Goal: Task Accomplishment & Management: Complete application form

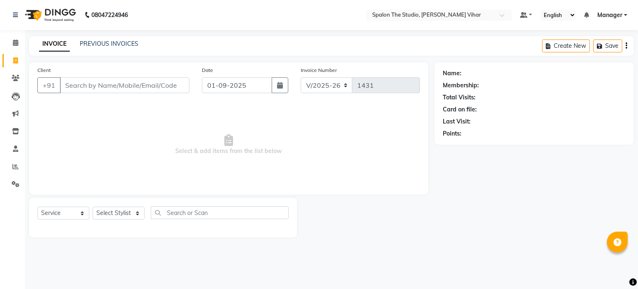
select select "903"
select select "service"
drag, startPoint x: 0, startPoint y: 0, endPoint x: 12, endPoint y: 83, distance: 84.4
click at [12, 83] on link "Clients" at bounding box center [12, 78] width 20 height 14
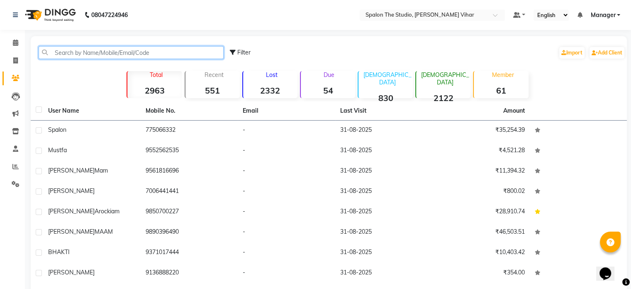
click at [165, 46] on input "text" at bounding box center [131, 52] width 185 height 13
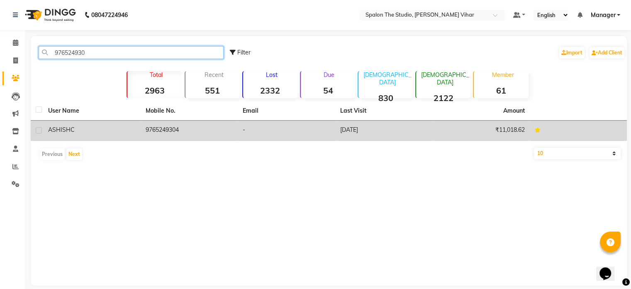
type input "976524930"
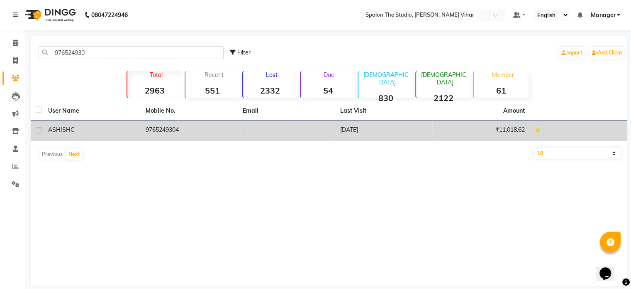
click at [103, 129] on div "ASHISH C" at bounding box center [92, 129] width 88 height 9
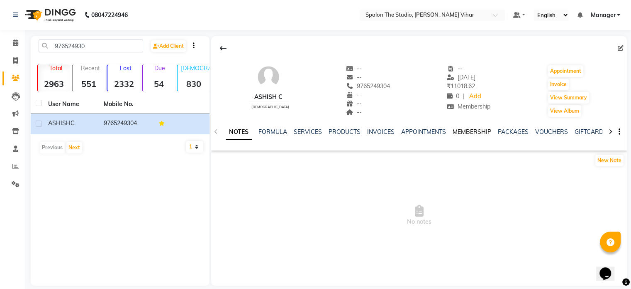
click at [470, 133] on link "MEMBERSHIP" at bounding box center [472, 131] width 39 height 7
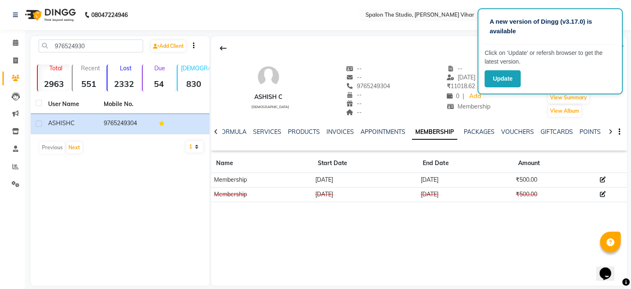
click at [515, 232] on div "ASHISH C [DEMOGRAPHIC_DATA] -- -- 9765249304 -- -- -- -- [DATE] ₹ 11018.62 0 | …" at bounding box center [419, 160] width 416 height 249
click at [14, 54] on link "Invoice" at bounding box center [12, 61] width 20 height 14
select select "service"
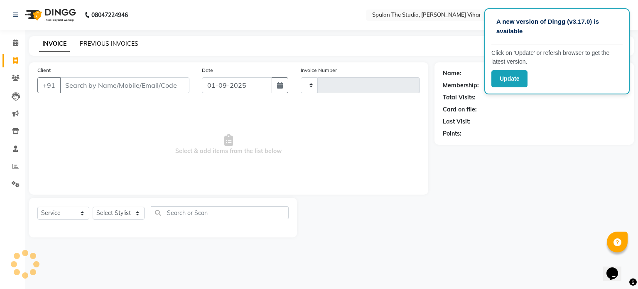
type input "1431"
select select "903"
click at [99, 87] on input "Client" at bounding box center [125, 85] width 130 height 16
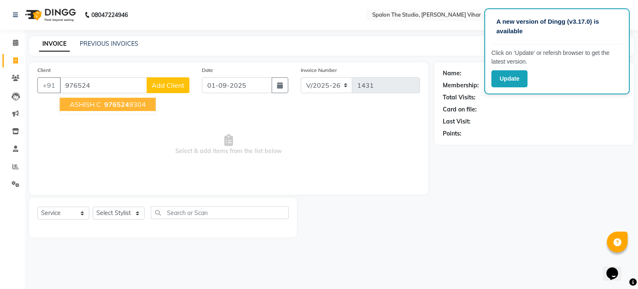
click at [130, 110] on button "ASHISH C 976524 9304" at bounding box center [108, 104] width 96 height 13
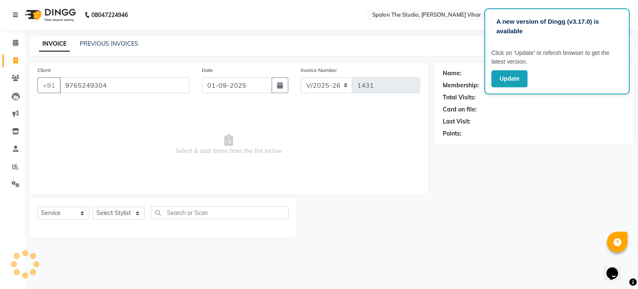
type input "9765249304"
select select "1: Object"
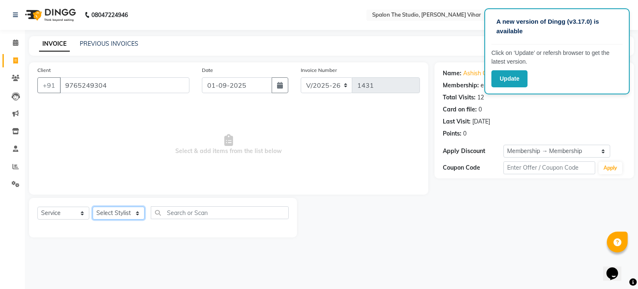
click at [129, 210] on select "Select Stylist Aarti [PERSON_NAME] Gernal [PERSON_NAME] Manager navazish [PERSO…" at bounding box center [119, 212] width 52 height 13
select select "88671"
click at [93, 207] on select "Select Stylist Aarti [PERSON_NAME] Gernal [PERSON_NAME] Manager navazish [PERSO…" at bounding box center [119, 212] width 52 height 13
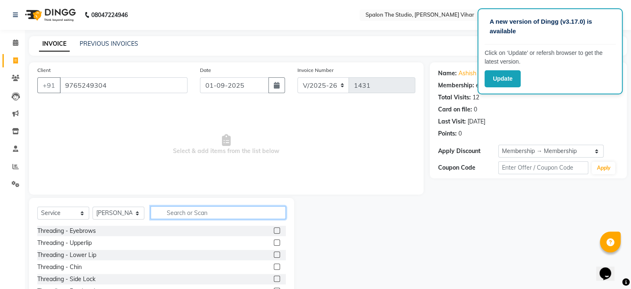
click at [197, 213] on input "text" at bounding box center [218, 212] width 135 height 13
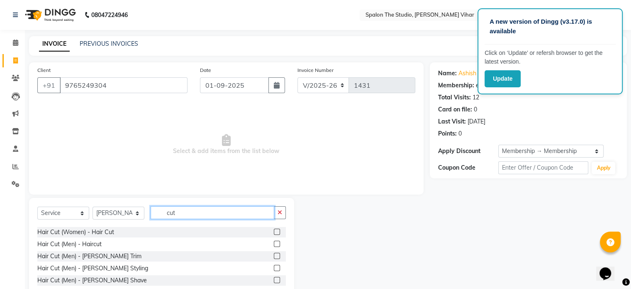
scroll to position [49, 0]
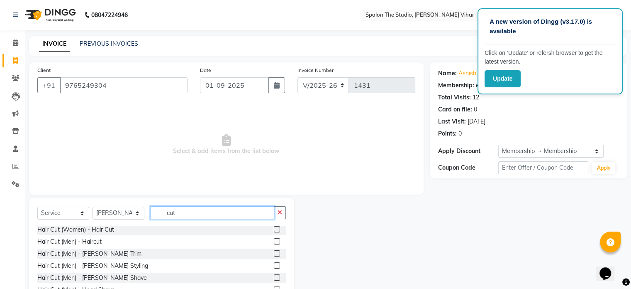
type input "cut"
click at [274, 242] on label at bounding box center [277, 241] width 6 height 6
click at [274, 242] on input "checkbox" at bounding box center [276, 241] width 5 height 5
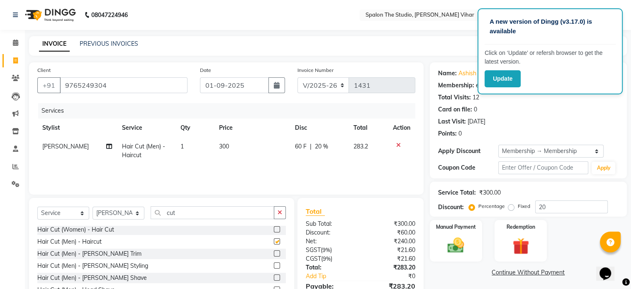
checkbox input "false"
click at [219, 215] on input "cut" at bounding box center [213, 212] width 124 height 13
type input "c"
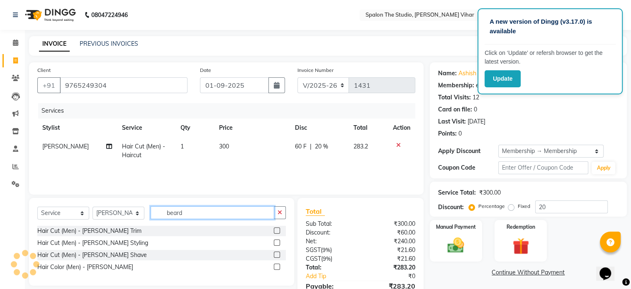
type input "beard"
click at [276, 229] on label at bounding box center [277, 230] width 6 height 6
click at [276, 229] on input "checkbox" at bounding box center [276, 230] width 5 height 5
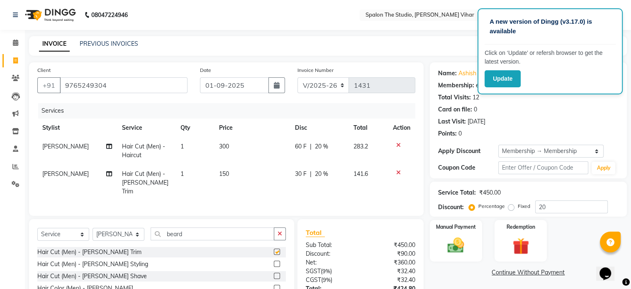
checkbox input "false"
click at [219, 230] on input "beard" at bounding box center [213, 233] width 124 height 13
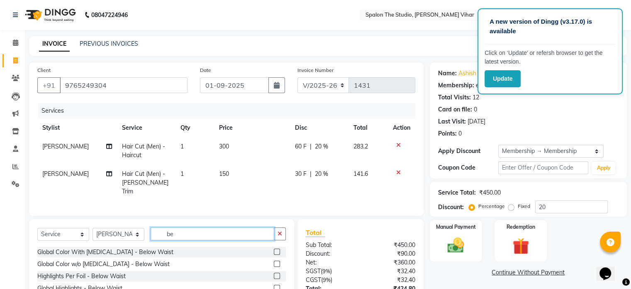
type input "b"
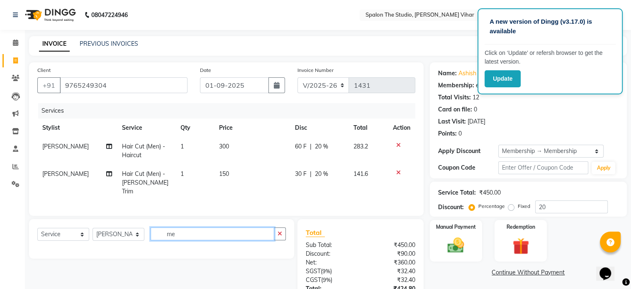
type input "m"
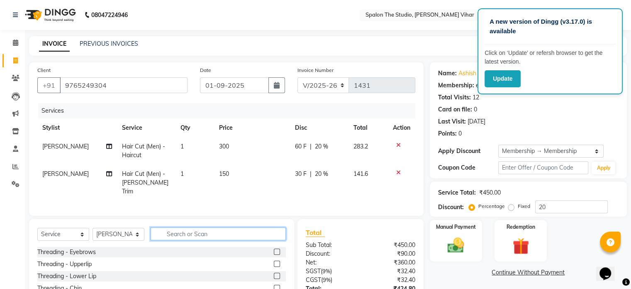
type input "m"
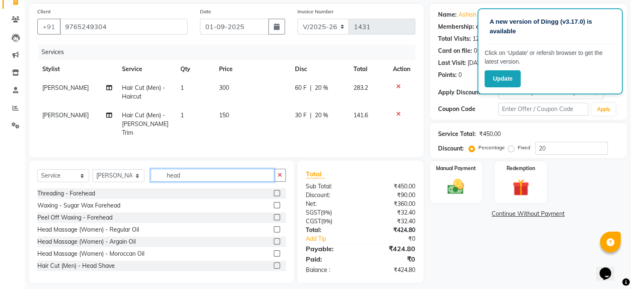
scroll to position [63, 0]
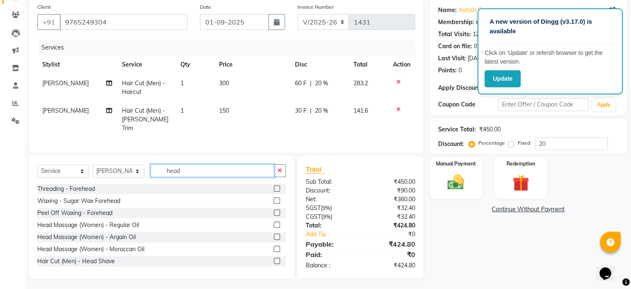
type input "head"
click at [274, 224] on label at bounding box center [277, 224] width 6 height 6
click at [274, 224] on input "checkbox" at bounding box center [276, 224] width 5 height 5
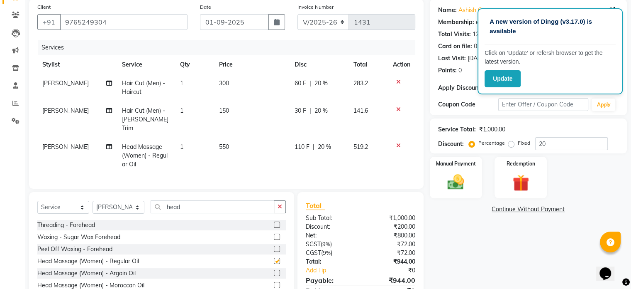
checkbox input "false"
click at [237, 89] on td "300" at bounding box center [252, 87] width 76 height 27
select select "88671"
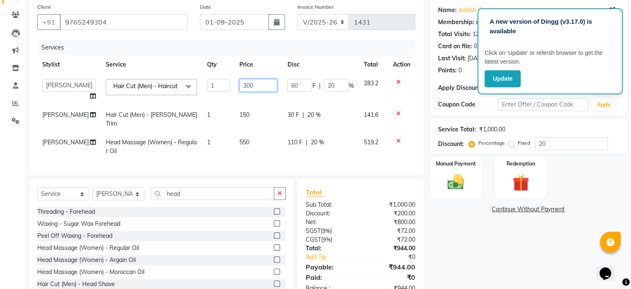
click at [242, 85] on input "300" at bounding box center [259, 85] width 38 height 13
click at [252, 87] on input "330" at bounding box center [259, 85] width 38 height 13
type input "339"
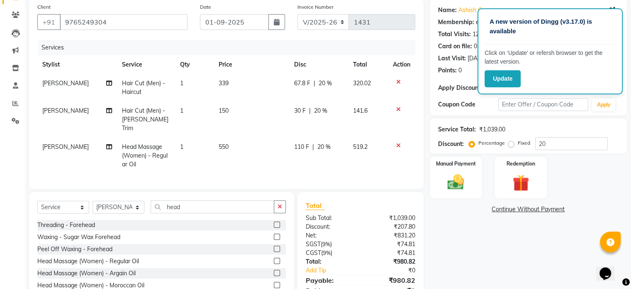
click at [254, 117] on td "150" at bounding box center [252, 119] width 76 height 36
select select "88671"
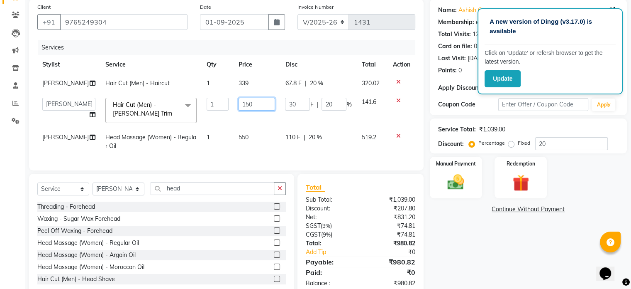
click at [257, 110] on input "150" at bounding box center [257, 104] width 37 height 13
type input "1"
type input "200"
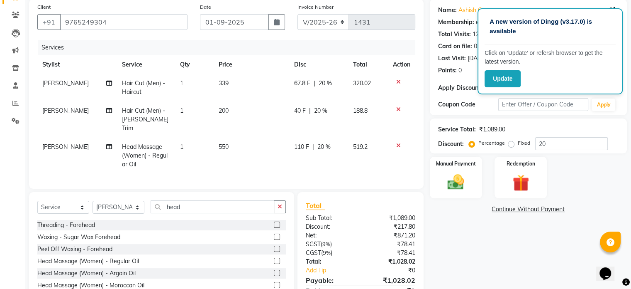
click at [254, 142] on td "550" at bounding box center [252, 155] width 76 height 36
select select "88671"
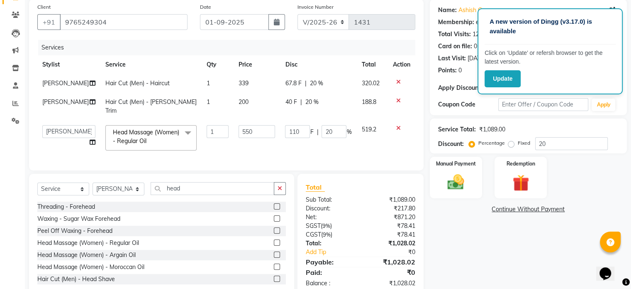
click at [478, 267] on div "Name: Ashish C Membership: end on [DATE] Total Visits: 12 Card on file: 0 Last …" at bounding box center [531, 147] width 203 height 297
click at [62, 195] on select "Select Service Product Membership Package Voucher Prepaid Gift Card" at bounding box center [63, 188] width 52 height 13
click at [37, 195] on select "Select Service Product Membership Package Voucher Prepaid Gift Card" at bounding box center [63, 188] width 52 height 13
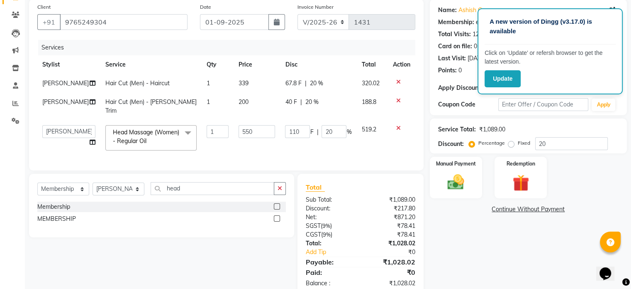
click at [275, 209] on label at bounding box center [277, 206] width 6 height 6
click at [275, 209] on input "checkbox" at bounding box center [276, 206] width 5 height 5
select select "select"
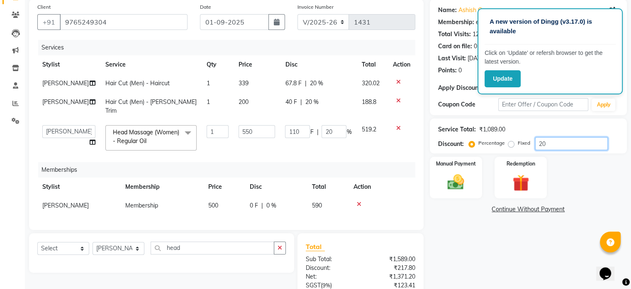
click at [545, 147] on input "20" at bounding box center [572, 143] width 73 height 13
click at [515, 226] on div "Name: Ashish C Membership: end on [DATE] Total Visits: 12 Card on file: 0 Last …" at bounding box center [531, 177] width 203 height 356
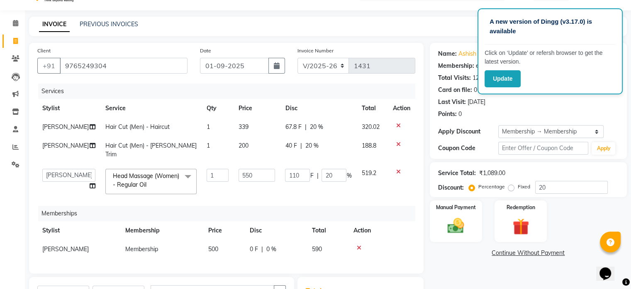
scroll to position [0, 0]
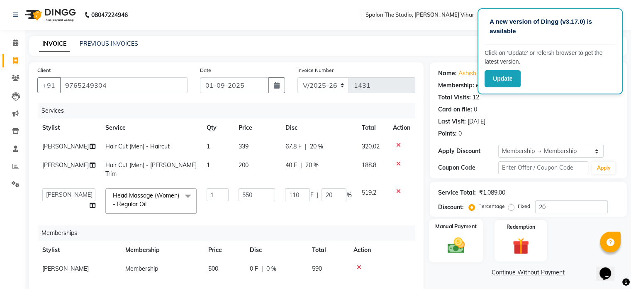
click at [461, 242] on img at bounding box center [456, 245] width 28 height 20
click at [500, 270] on span "CARD" at bounding box center [499, 273] width 18 height 10
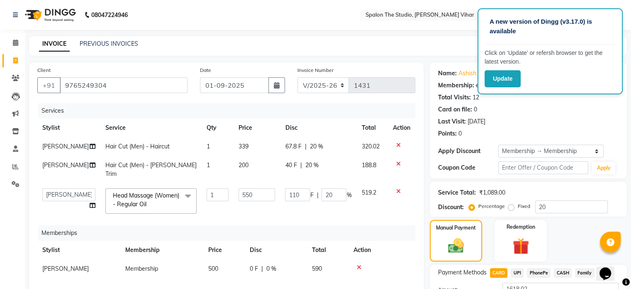
scroll to position [157, 0]
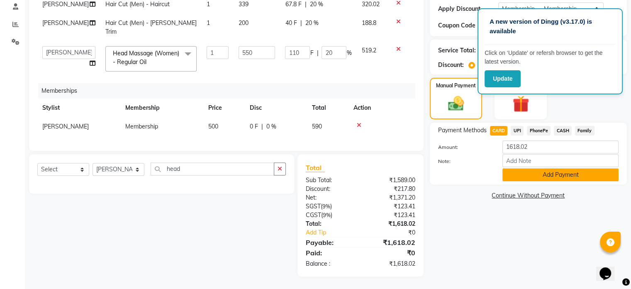
click at [515, 168] on button "Add Payment" at bounding box center [561, 174] width 116 height 13
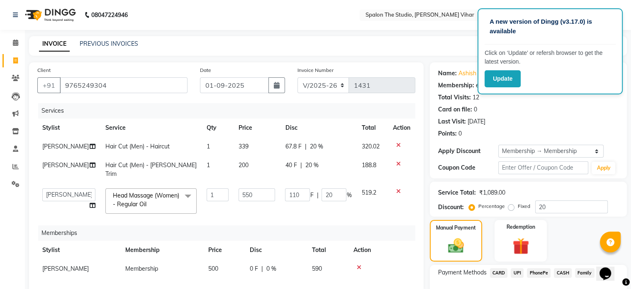
scroll to position [174, 0]
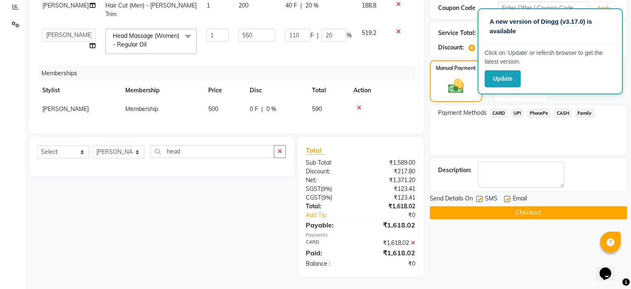
click at [499, 206] on button "Checkout" at bounding box center [528, 212] width 197 height 13
